Goal: Information Seeking & Learning: Learn about a topic

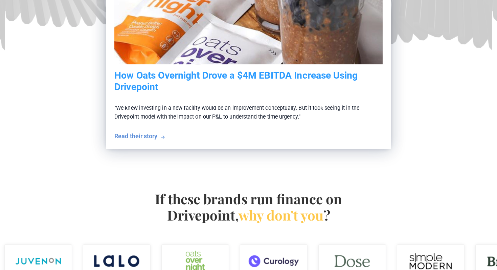
scroll to position [271, 0]
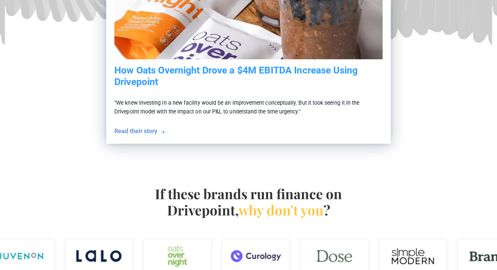
click at [144, 124] on p ""We knew investing in a new facility would be an improvement conceptually. But …" at bounding box center [248, 107] width 268 height 39
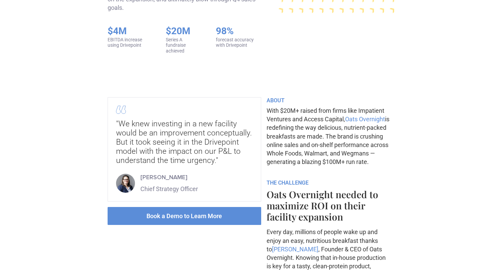
scroll to position [200, 0]
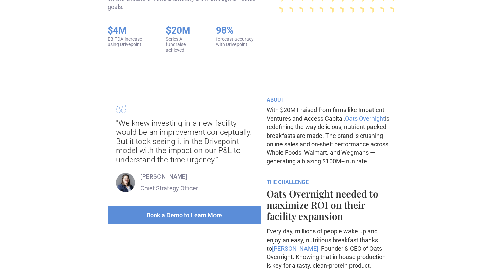
click at [241, 102] on div ""We knew investing in a new facility would be an improvement conceptually. But …" at bounding box center [185, 148] width 154 height 104
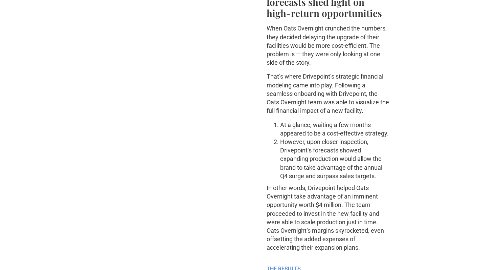
scroll to position [639, 0]
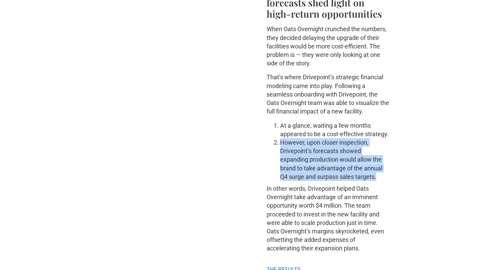
drag, startPoint x: 383, startPoint y: 172, endPoint x: 278, endPoint y: 139, distance: 110.5
click at [280, 139] on li "However, upon closer inspection, Drivepoint’s forecasts showed expanding produc…" at bounding box center [334, 159] width 109 height 43
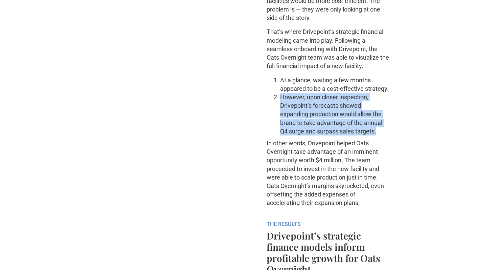
scroll to position [690, 0]
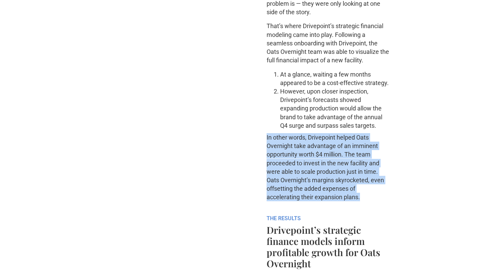
drag, startPoint x: 371, startPoint y: 194, endPoint x: 246, endPoint y: 141, distance: 136.2
click at [246, 141] on div ""We knew investing in a new facility would be an improvement conceptually. But …" at bounding box center [249, 54] width 282 height 897
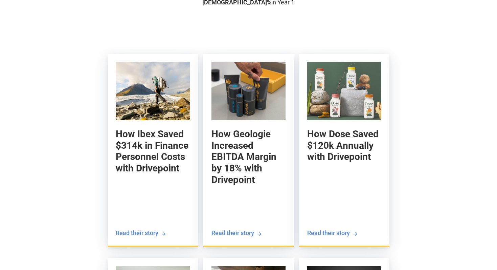
scroll to position [1505, 0]
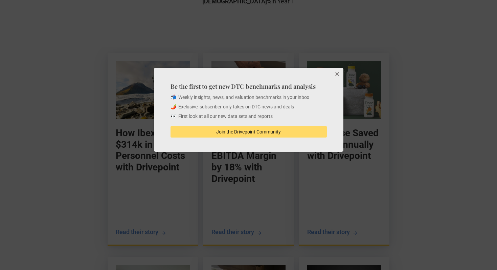
click at [336, 76] on button "Close" at bounding box center [337, 75] width 14 height 14
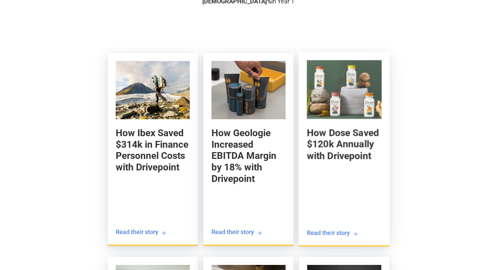
click at [362, 144] on h5 "How Dose Saved $120k Annually with Drivepoint" at bounding box center [344, 144] width 75 height 35
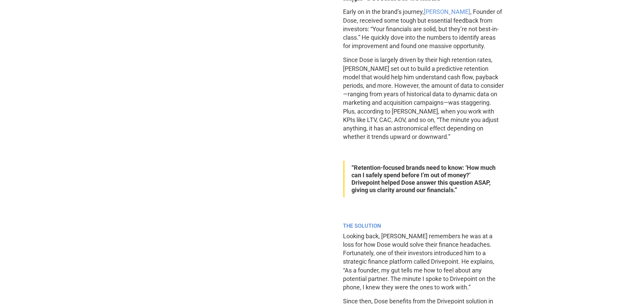
scroll to position [439, 0]
